Goal: Check status: Check status

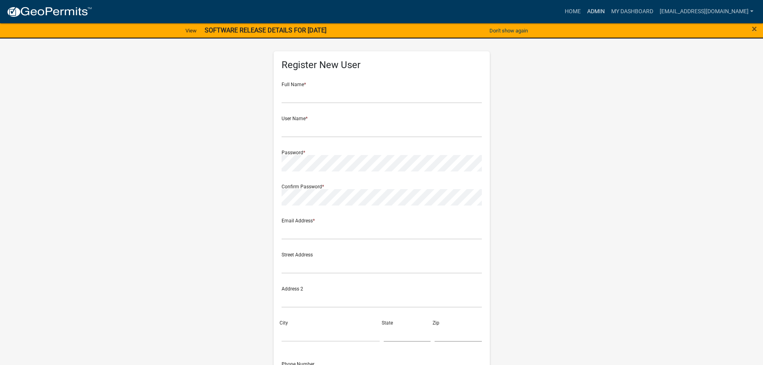
click at [593, 13] on link "Admin" at bounding box center [596, 11] width 24 height 15
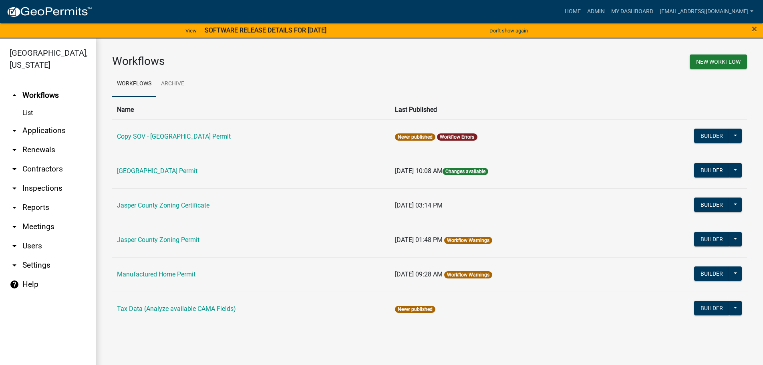
click at [49, 131] on link "arrow_drop_down Applications" at bounding box center [48, 130] width 96 height 19
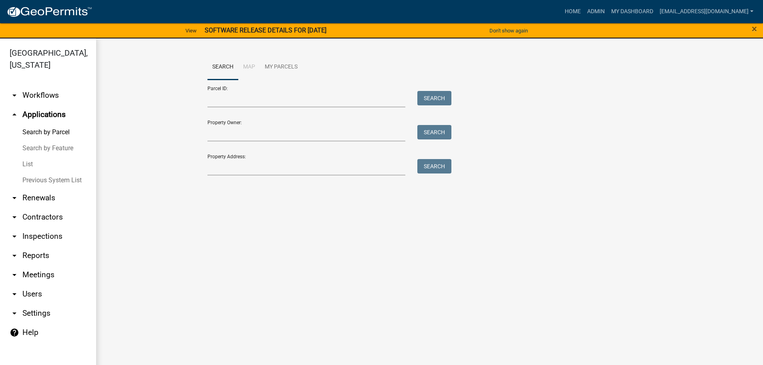
click at [25, 163] on link "List" at bounding box center [48, 164] width 96 height 16
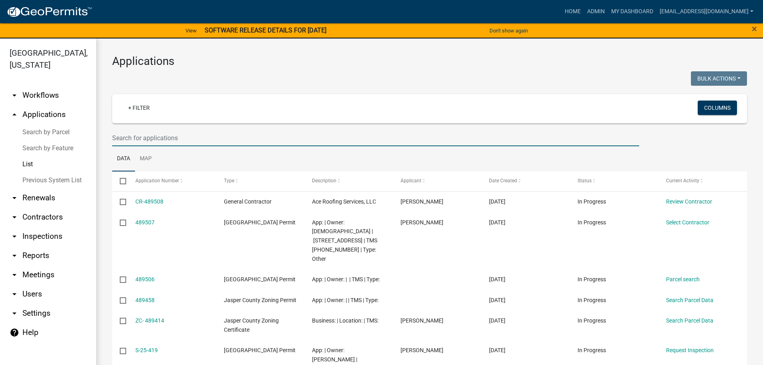
click at [240, 133] on input "text" at bounding box center [375, 138] width 527 height 16
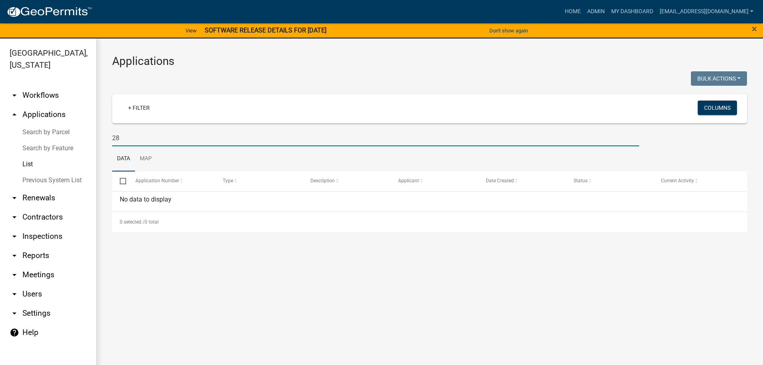
type input "2"
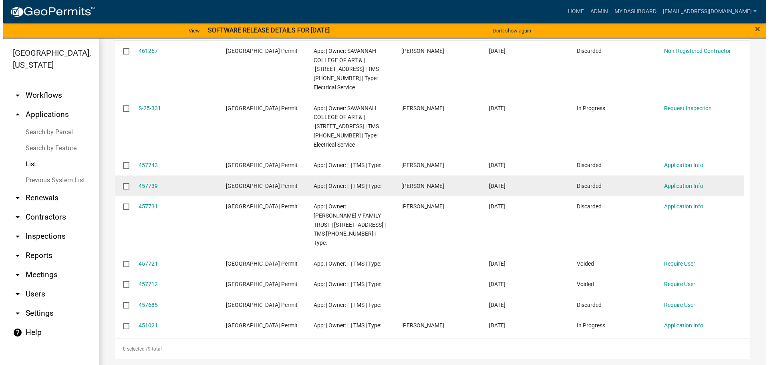
scroll to position [160, 0]
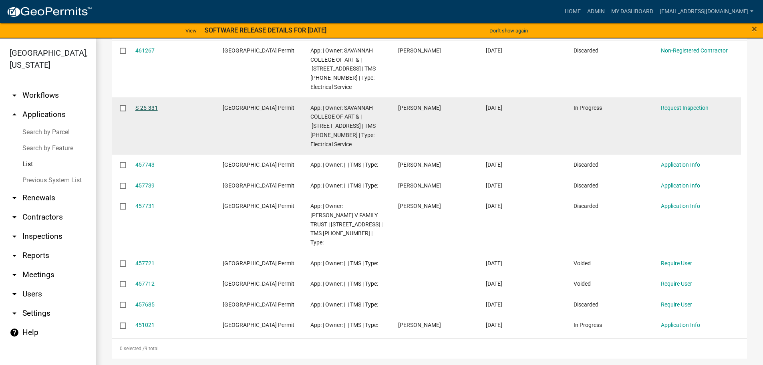
type input "[STREET_ADDRESS]"
click at [156, 105] on link "S-25-331" at bounding box center [146, 108] width 22 height 6
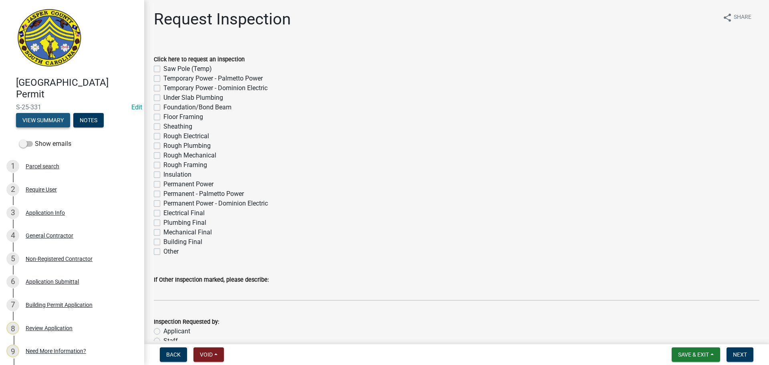
click at [36, 121] on button "View Summary" at bounding box center [43, 120] width 54 height 14
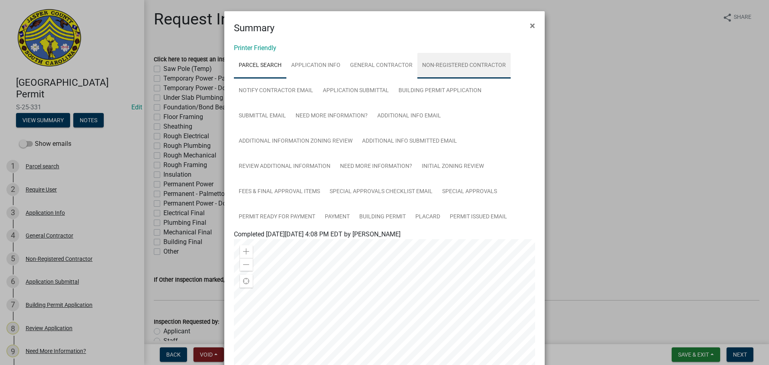
click at [460, 64] on link "Non-Registered Contractor" at bounding box center [463, 66] width 93 height 26
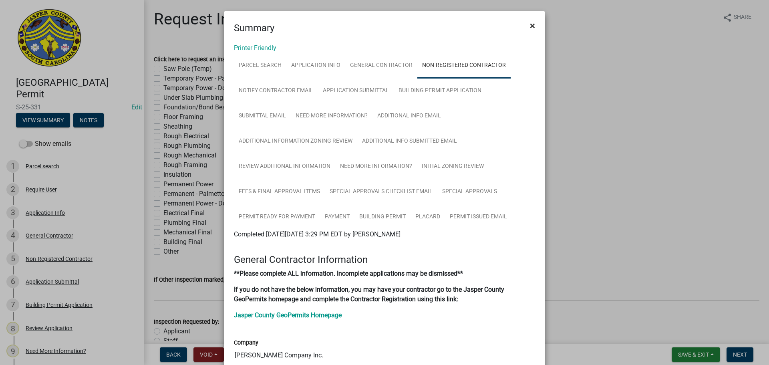
click at [526, 29] on button "×" at bounding box center [533, 25] width 18 height 22
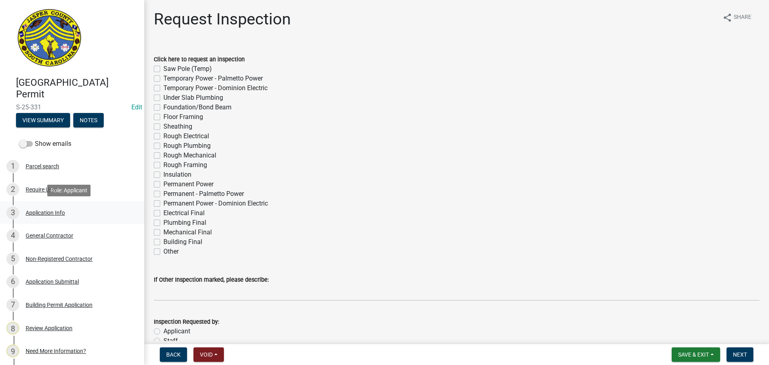
click at [42, 215] on div "Application Info" at bounding box center [45, 213] width 39 height 6
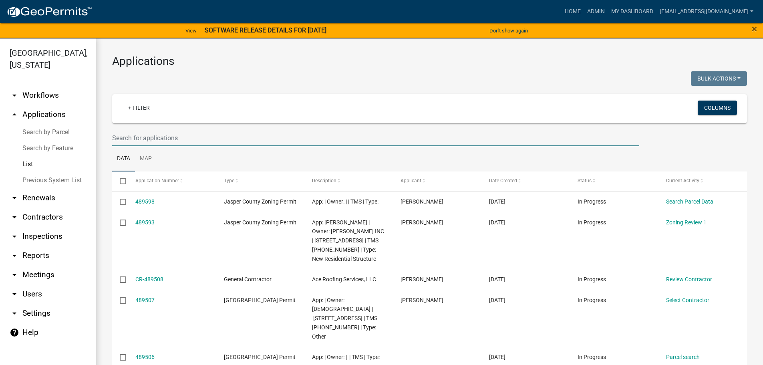
click at [214, 139] on input "text" at bounding box center [375, 138] width 527 height 16
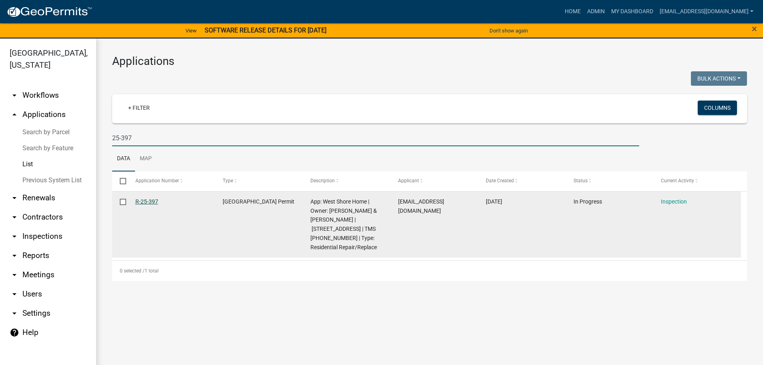
type input "25-397"
click at [146, 202] on link "R-25-397" at bounding box center [146, 201] width 23 height 6
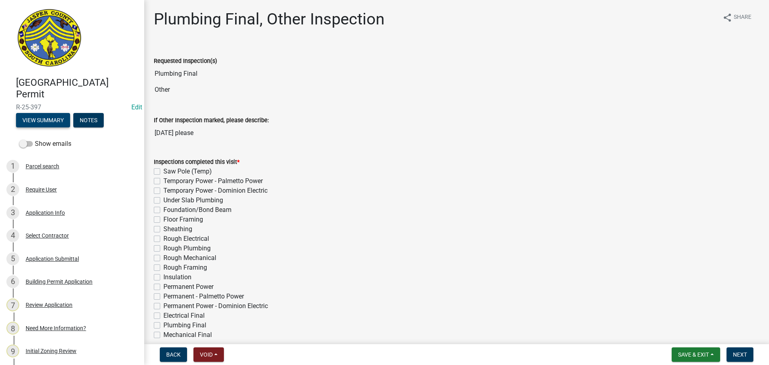
click at [44, 124] on button "View Summary" at bounding box center [43, 120] width 54 height 14
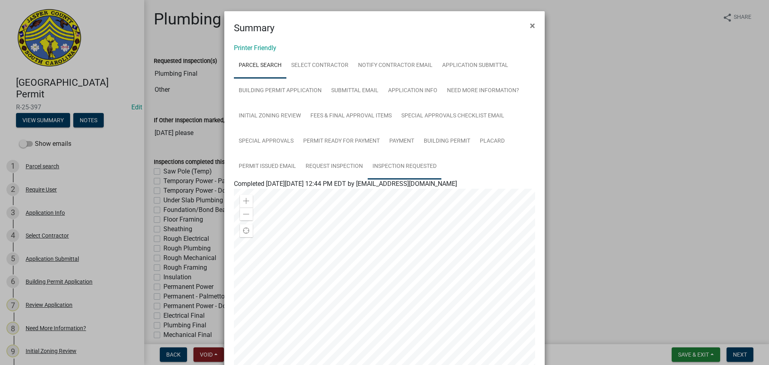
click at [413, 166] on link "Inspection Requested" at bounding box center [405, 167] width 74 height 26
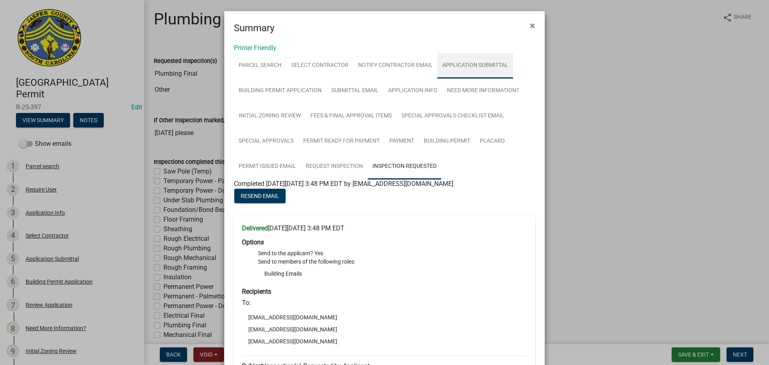
click at [462, 64] on link "Application Submittal" at bounding box center [475, 66] width 76 height 26
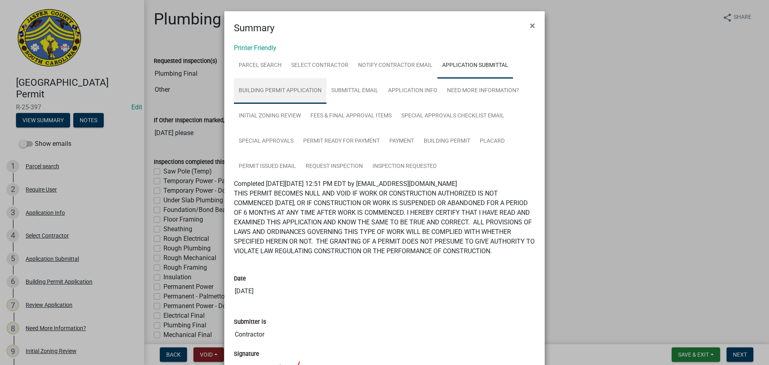
click at [282, 92] on link "Building Permit Application" at bounding box center [280, 91] width 93 height 26
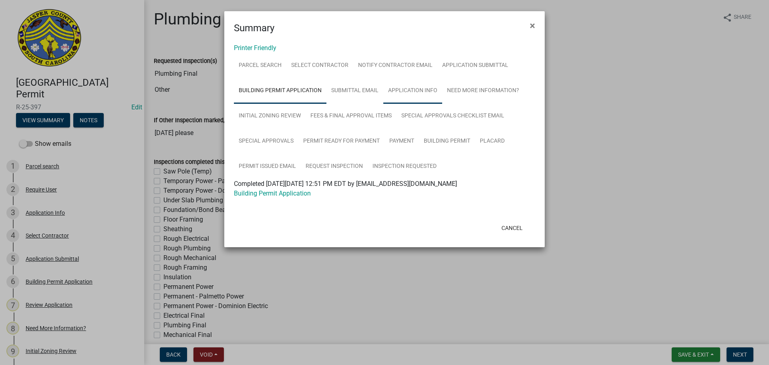
click at [415, 92] on link "Application Info" at bounding box center [412, 91] width 59 height 26
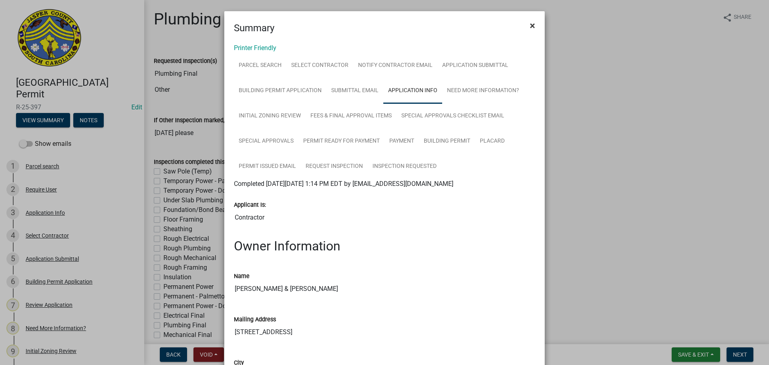
click at [530, 27] on span "×" at bounding box center [532, 25] width 5 height 11
